Goal: Check status: Check status

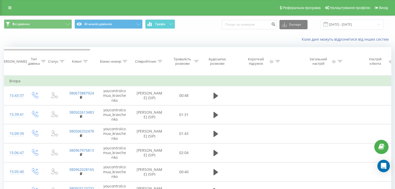
click at [194, 37] on div "Коли дані можуть відрізнятися вiд інших систем" at bounding box center [271, 39] width 246 height 5
click at [374, 24] on input "[DATE] - [DATE]" at bounding box center [351, 24] width 63 height 10
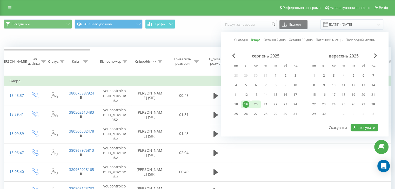
click at [255, 103] on div "20" at bounding box center [255, 104] width 7 height 7
click at [369, 125] on button "Застосувати" at bounding box center [364, 128] width 28 height 8
type input "[DATE] - [DATE]"
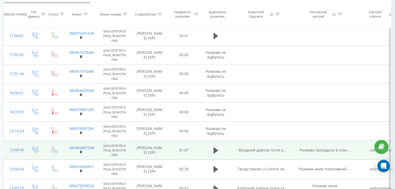
scroll to position [52, 0]
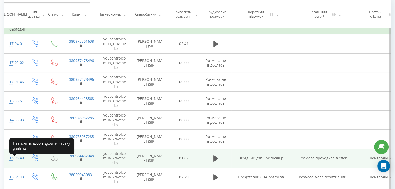
click at [15, 161] on div "13:08:40" at bounding box center [14, 158] width 10 height 10
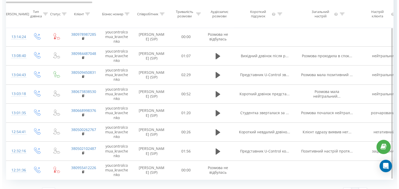
scroll to position [130, 0]
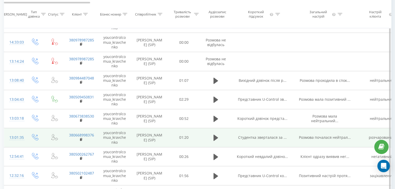
click at [18, 142] on div "13:01:35" at bounding box center [14, 138] width 10 height 10
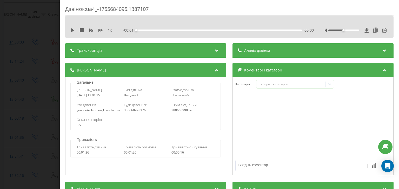
click at [277, 47] on div "Аналіз дзвінка" at bounding box center [313, 50] width 161 height 15
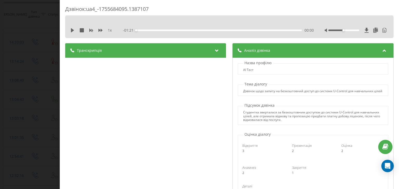
click at [239, 8] on div "Дзвінок : ua4_-1755684095.1387107" at bounding box center [229, 10] width 328 height 10
